Goal: Find specific page/section: Find specific page/section

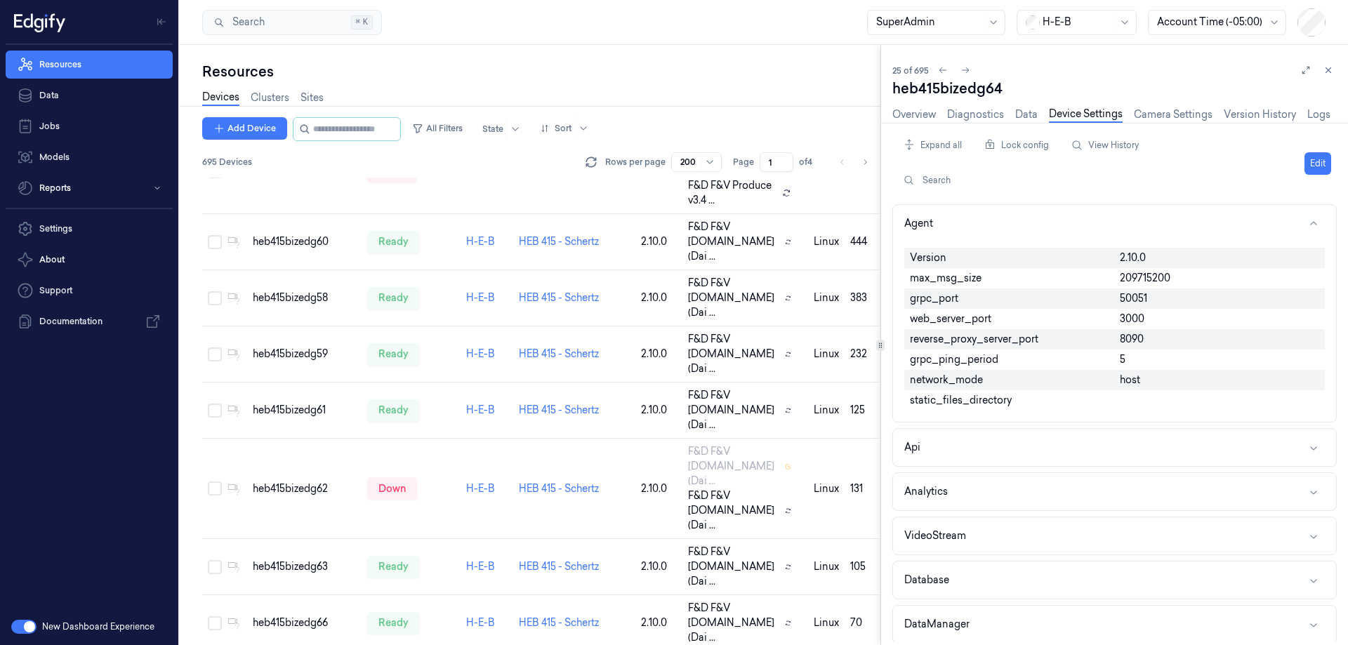
scroll to position [1689, 0]
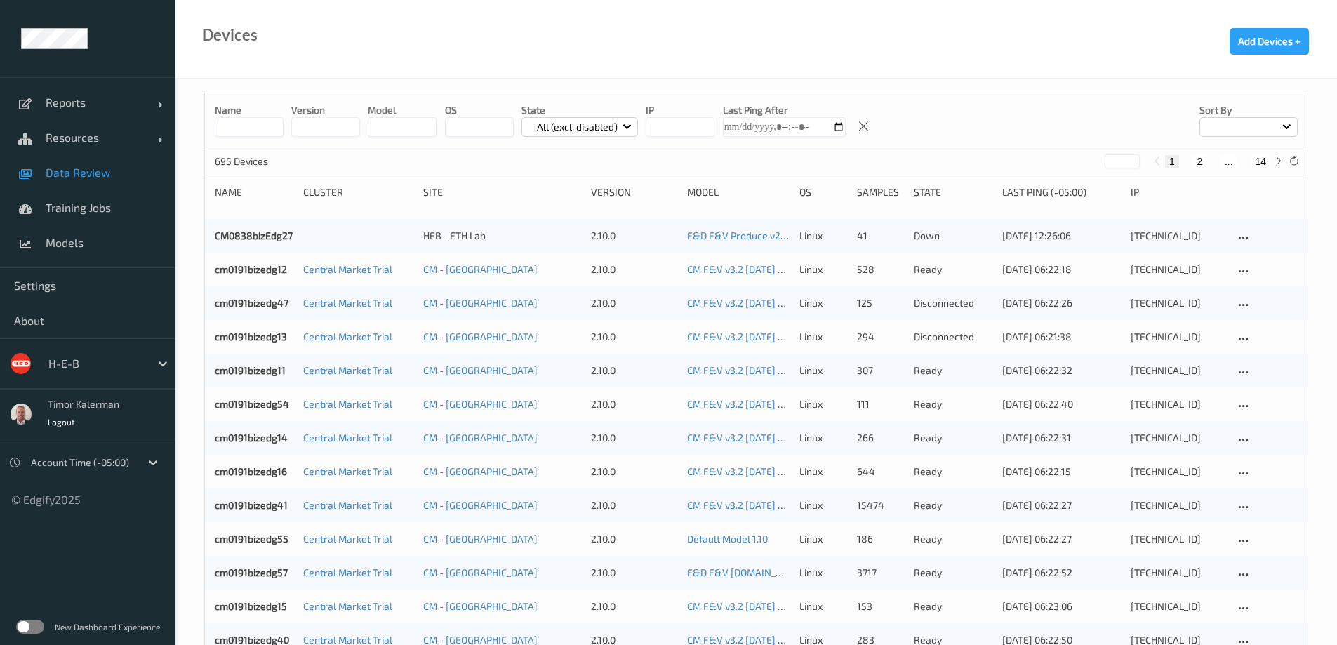
click at [90, 164] on link "Data Review" at bounding box center [87, 172] width 175 height 35
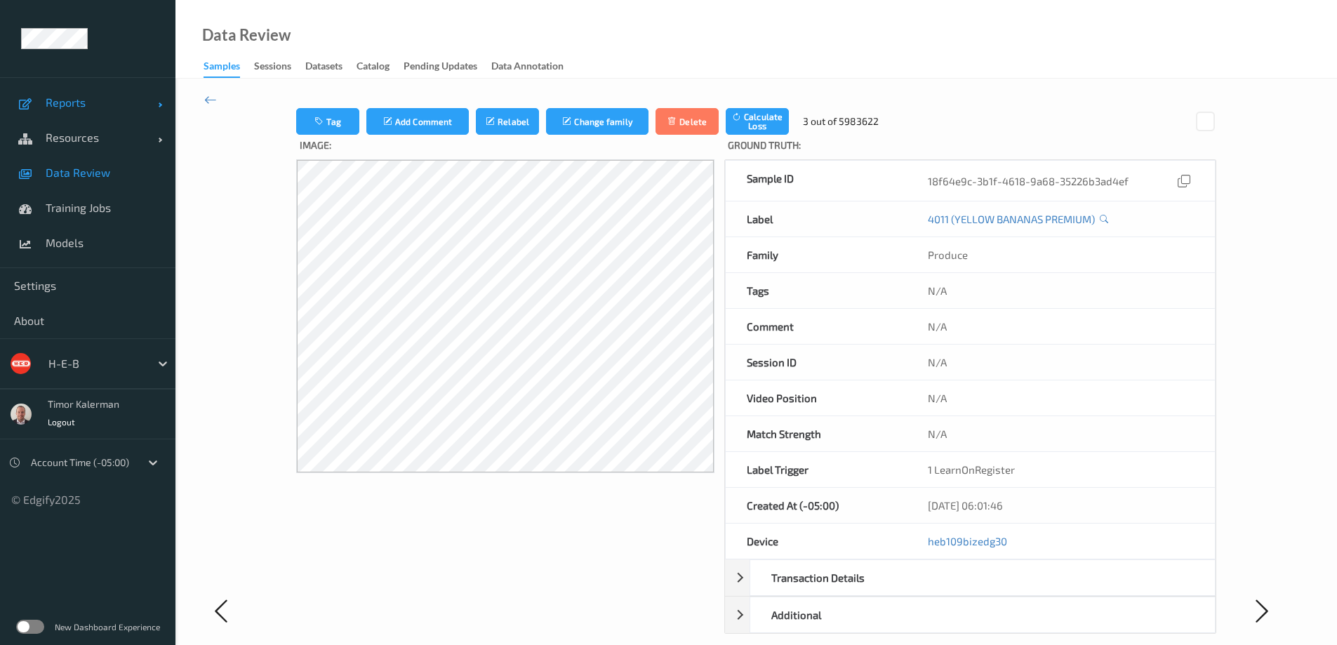
click at [100, 104] on span "Reports" at bounding box center [102, 102] width 112 height 14
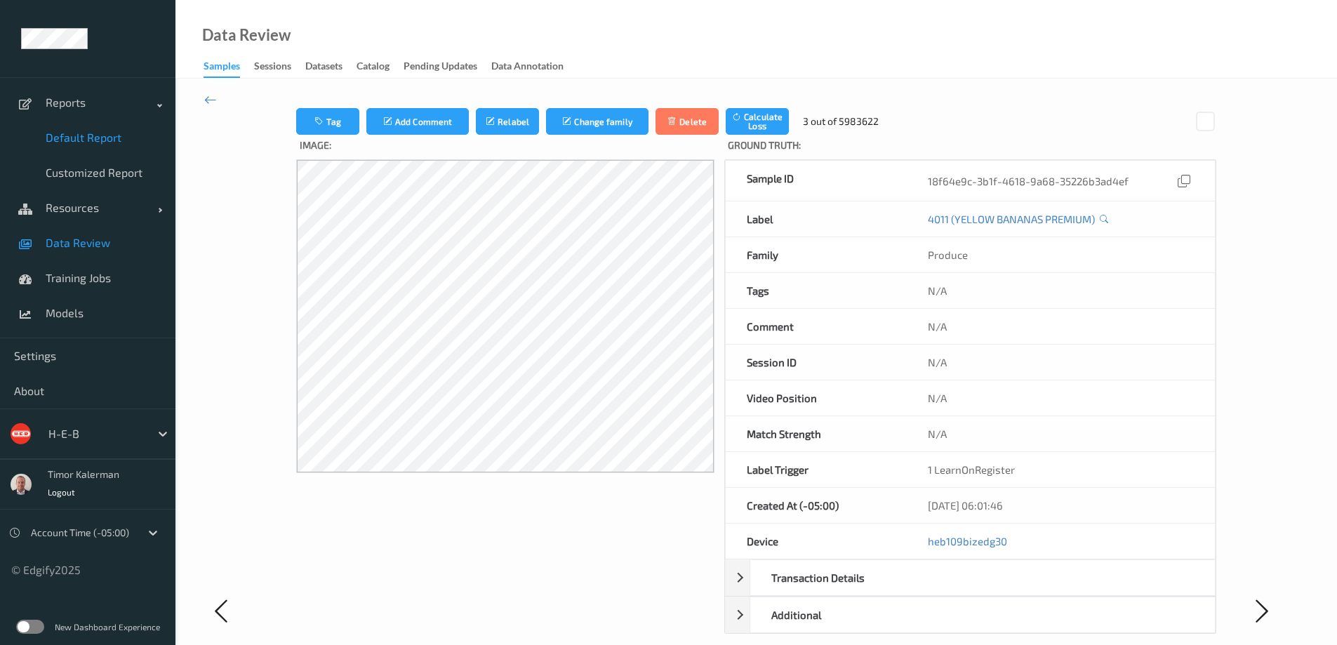
click at [108, 138] on span "Default Report" at bounding box center [104, 138] width 116 height 14
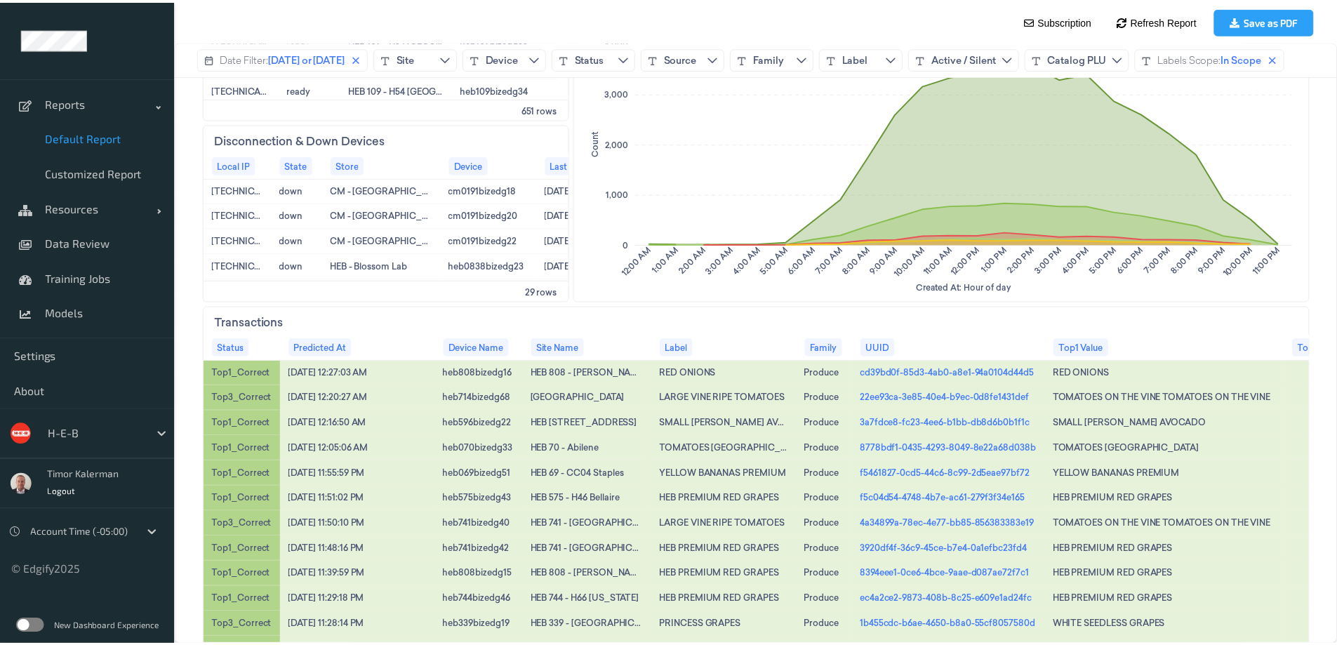
scroll to position [684, 0]
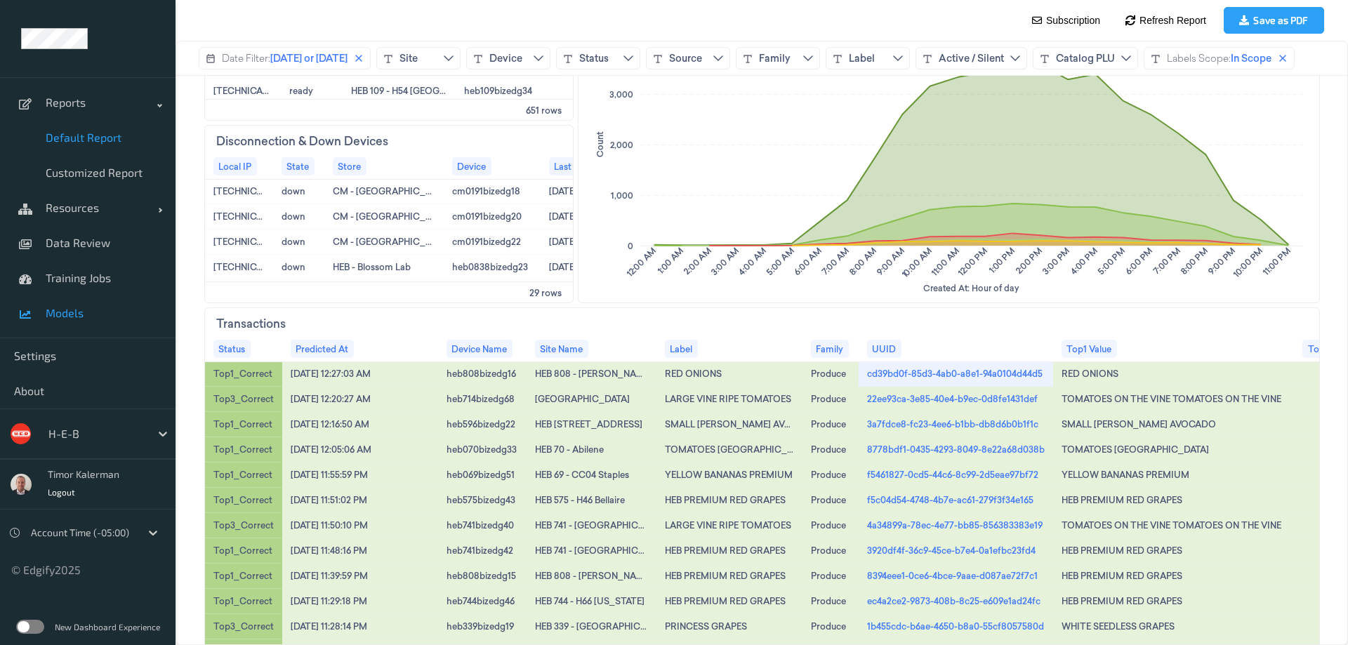
click at [45, 310] on link "Models" at bounding box center [87, 313] width 175 height 35
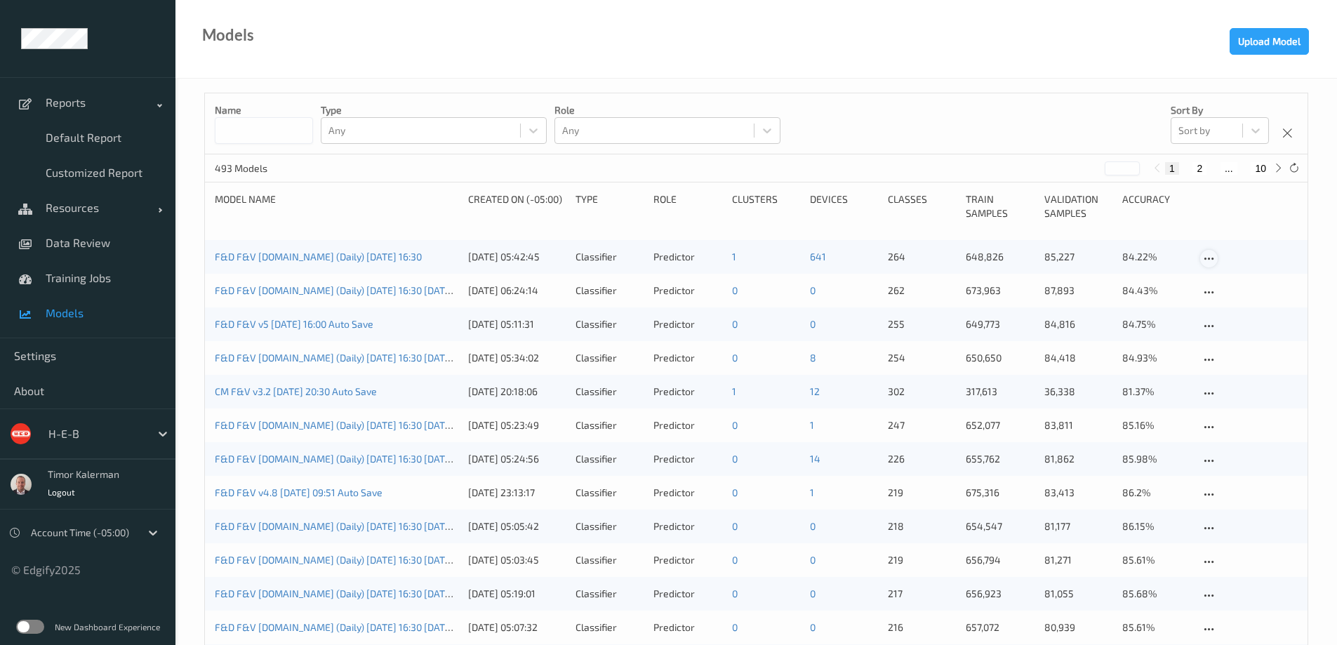
click at [1204, 255] on icon at bounding box center [1209, 259] width 12 height 13
click at [149, 440] on div "H-E-B" at bounding box center [108, 433] width 134 height 27
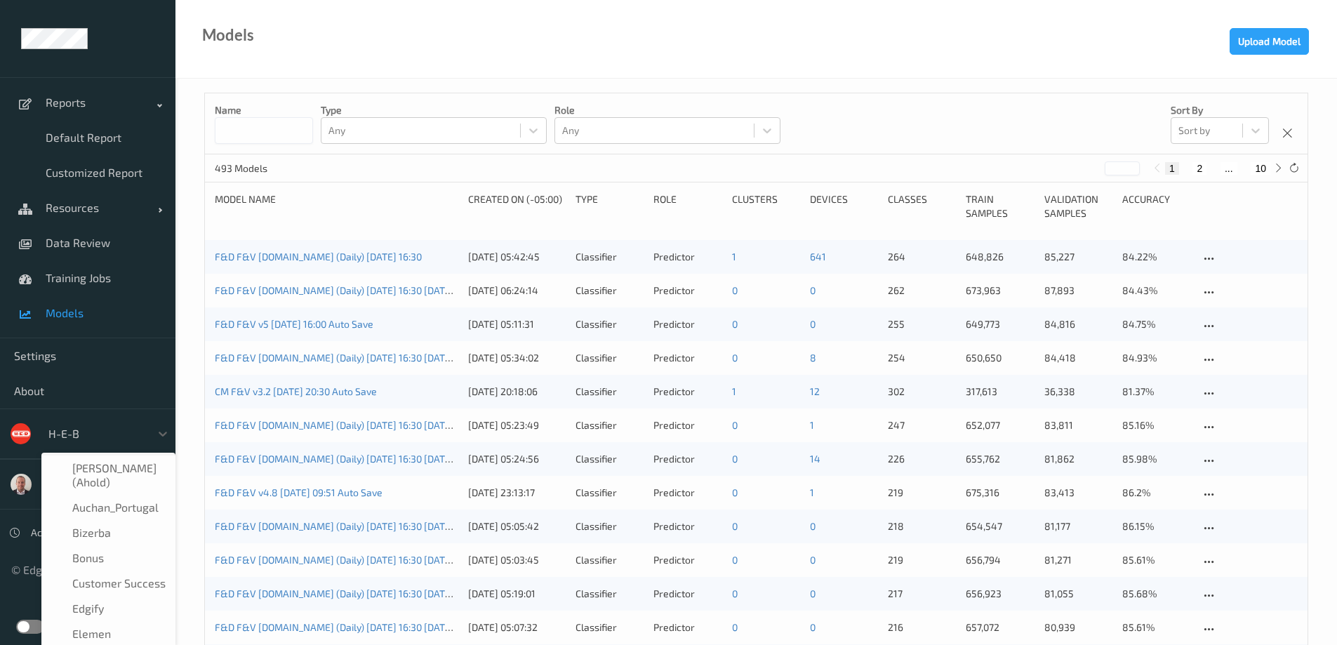
scroll to position [17, 0]
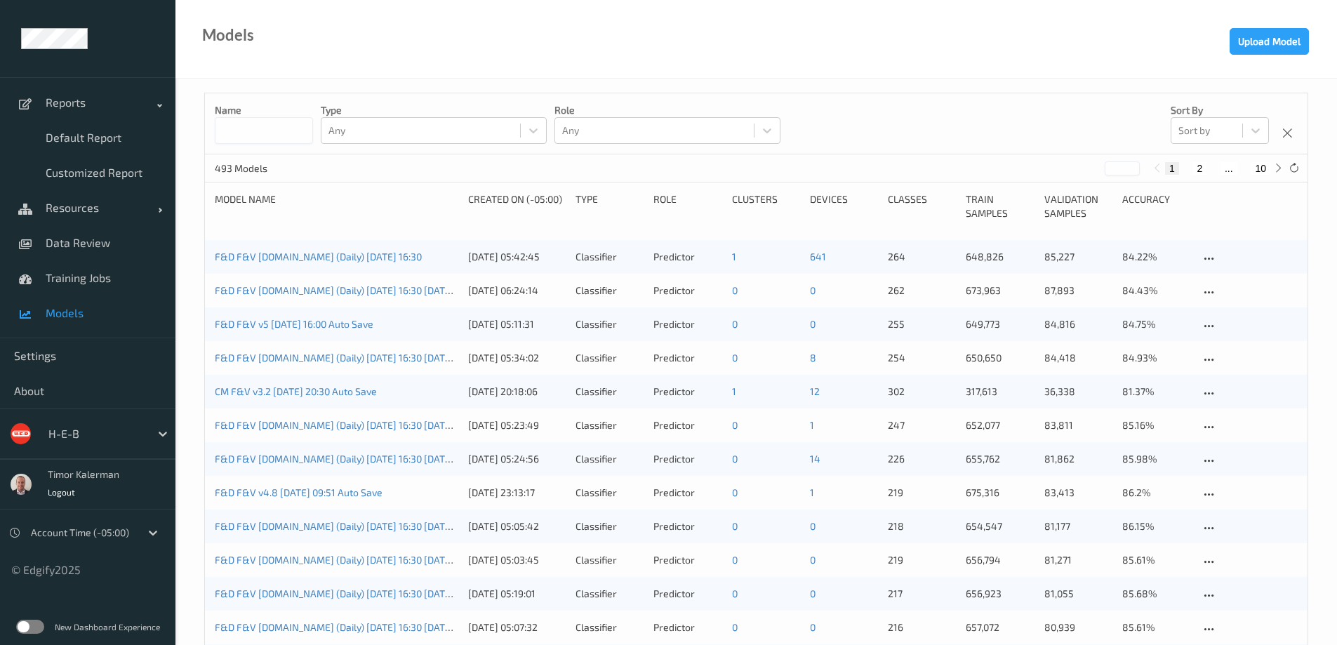
click at [133, 429] on div at bounding box center [95, 433] width 95 height 17
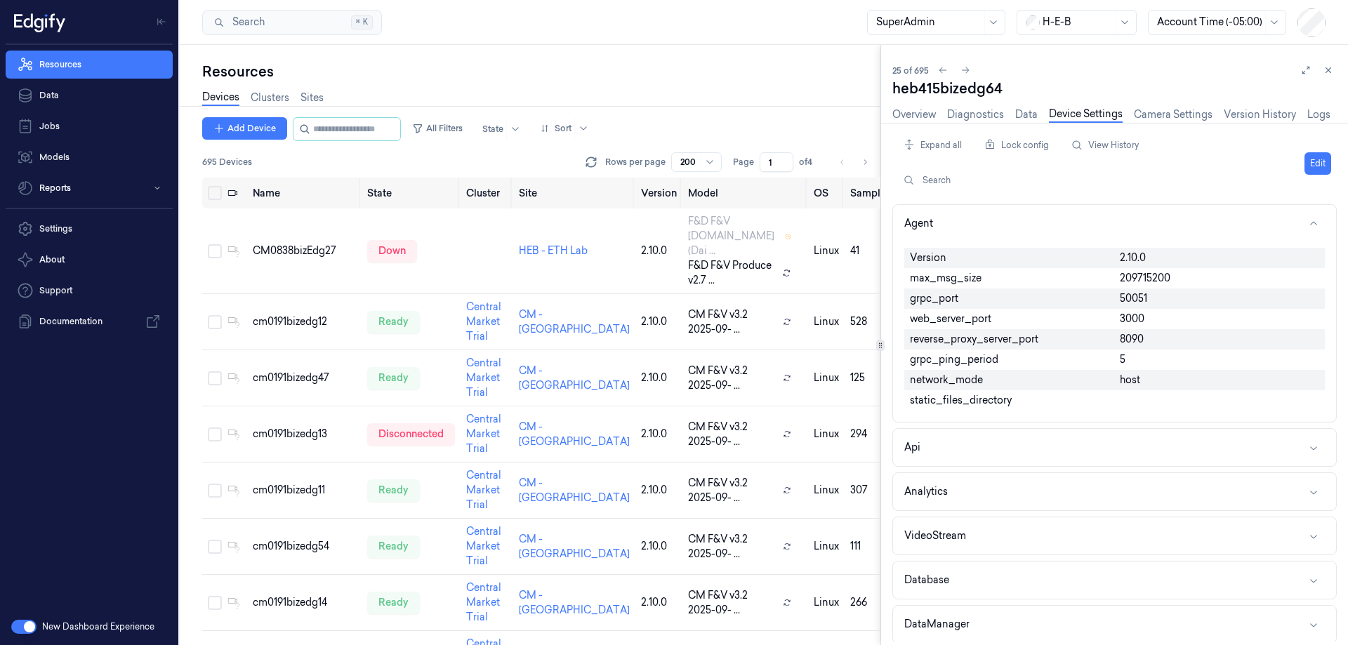
scroll to position [1645, 0]
